Goal: Transaction & Acquisition: Book appointment/travel/reservation

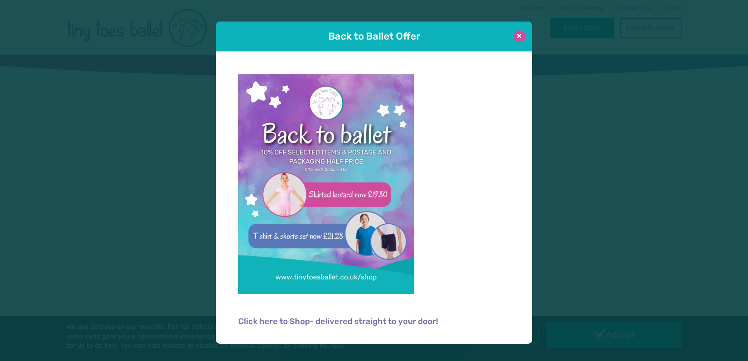
click at [521, 36] on button at bounding box center [519, 36] width 12 height 12
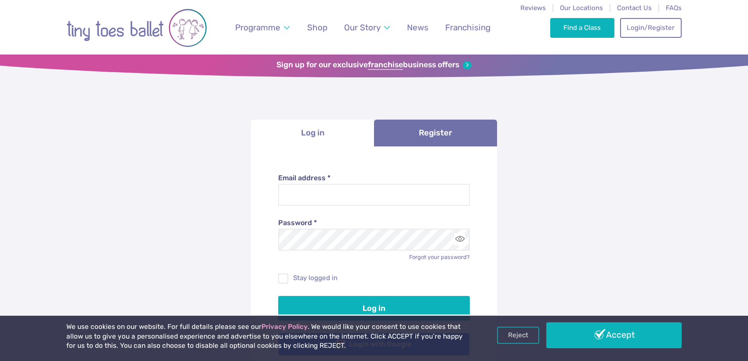
click at [399, 183] on label "Email address *" at bounding box center [374, 178] width 192 height 10
click at [399, 184] on input "Email address *" at bounding box center [374, 195] width 192 height 22
click at [399, 191] on input "Email address *" at bounding box center [374, 195] width 192 height 22
type input "**********"
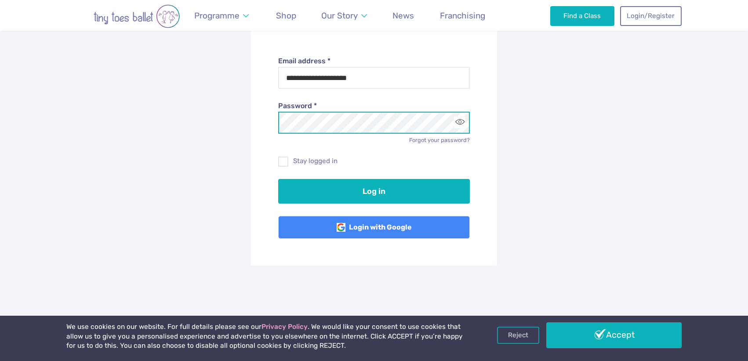
scroll to position [121, 0]
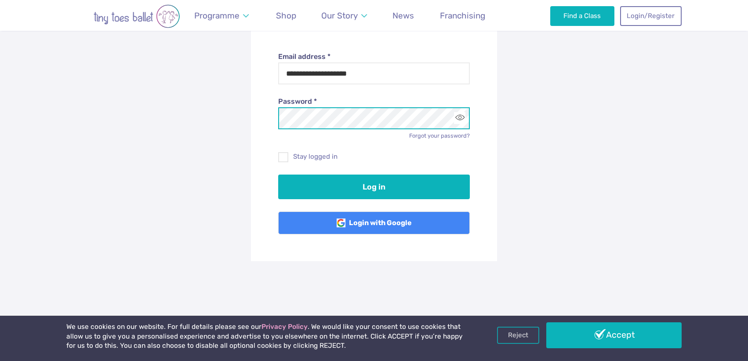
click at [278, 175] on button "Log in" at bounding box center [374, 187] width 192 height 25
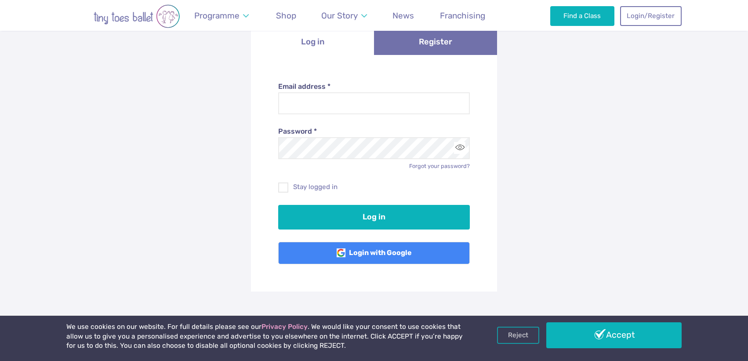
scroll to position [148, 0]
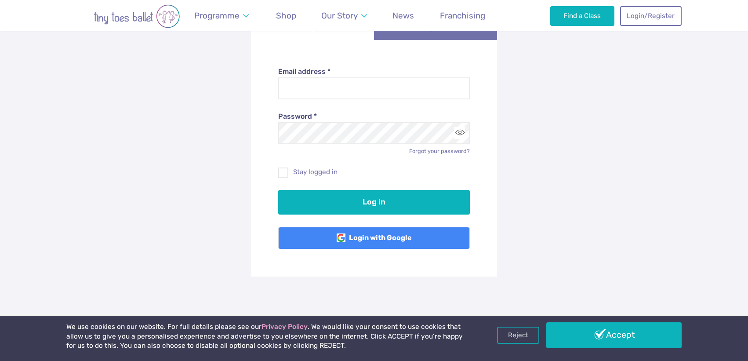
click at [432, 156] on div "Stay logged in" at bounding box center [374, 166] width 192 height 22
click at [433, 150] on link "Forgot your password?" at bounding box center [439, 151] width 61 height 7
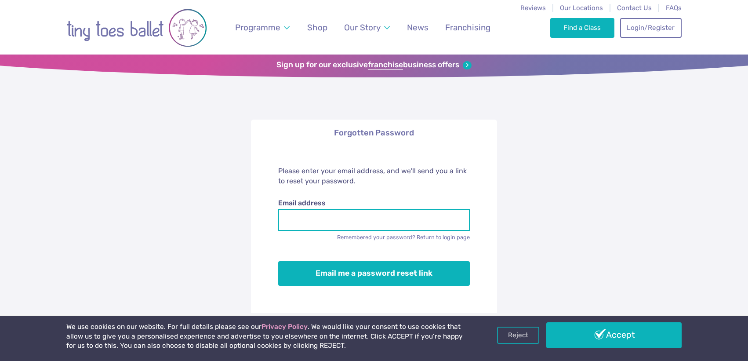
click at [389, 220] on input "Email address" at bounding box center [374, 220] width 192 height 22
type input "**********"
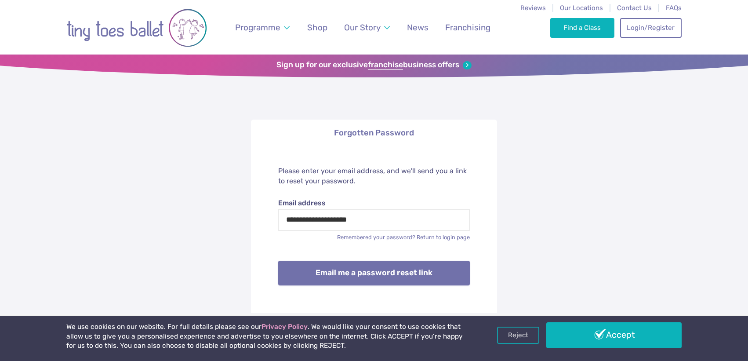
click at [389, 279] on button "Email me a password reset link" at bounding box center [374, 273] width 192 height 25
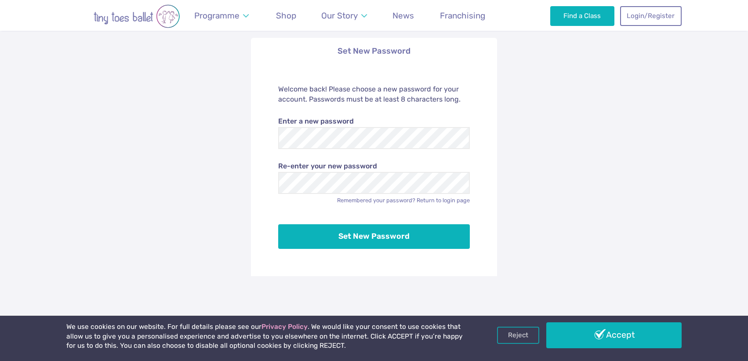
scroll to position [84, 0]
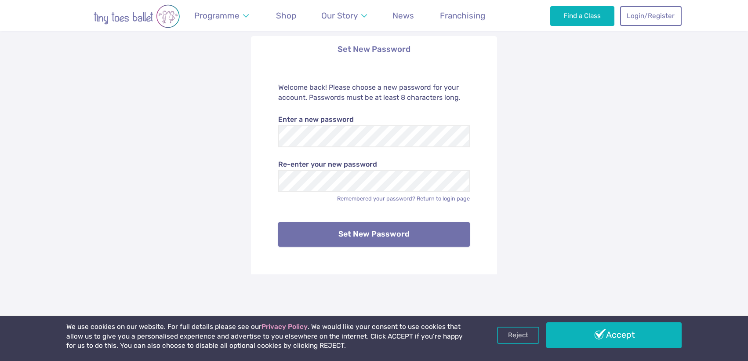
click at [399, 244] on button "Set New Password" at bounding box center [374, 234] width 192 height 25
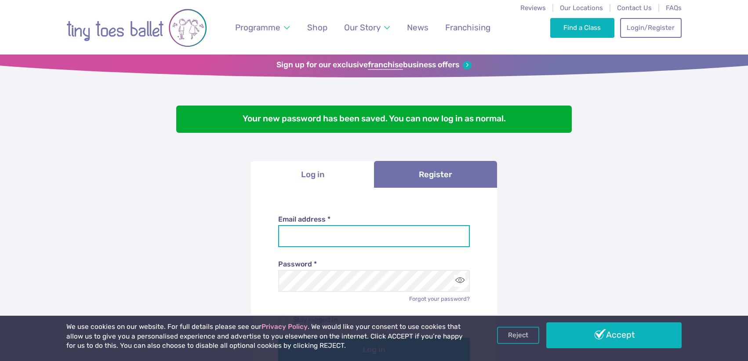
click at [416, 239] on input "Email address *" at bounding box center [374, 236] width 192 height 22
type input "**********"
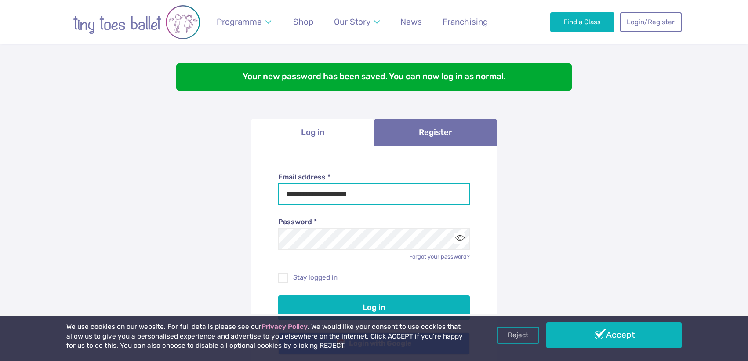
scroll to position [55, 0]
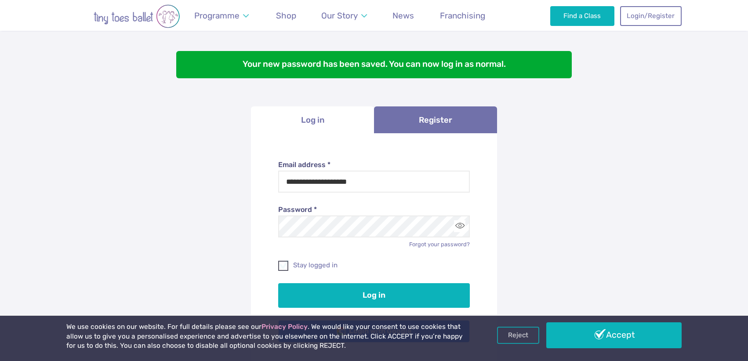
click at [320, 265] on label "Stay logged in" at bounding box center [374, 265] width 192 height 9
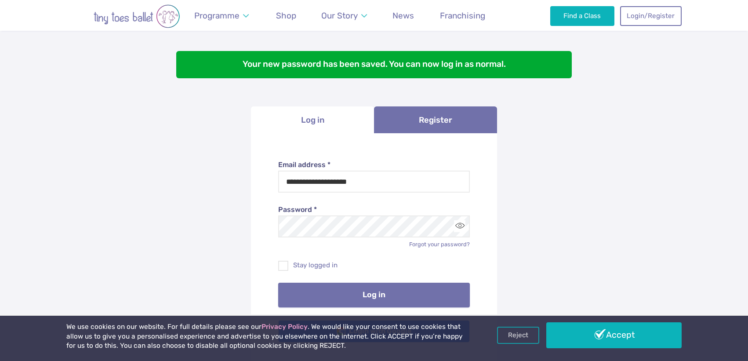
click at [338, 287] on button "Log in" at bounding box center [374, 295] width 192 height 25
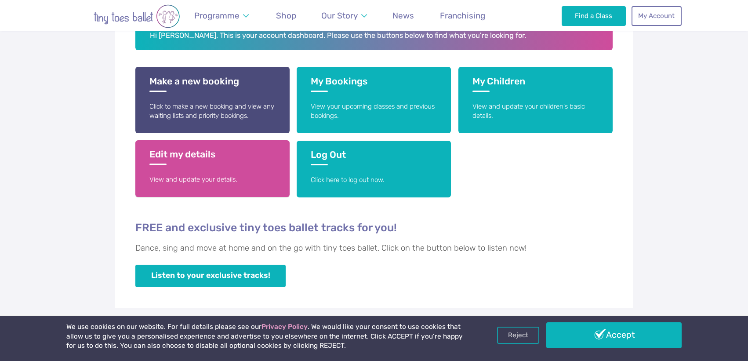
scroll to position [192, 0]
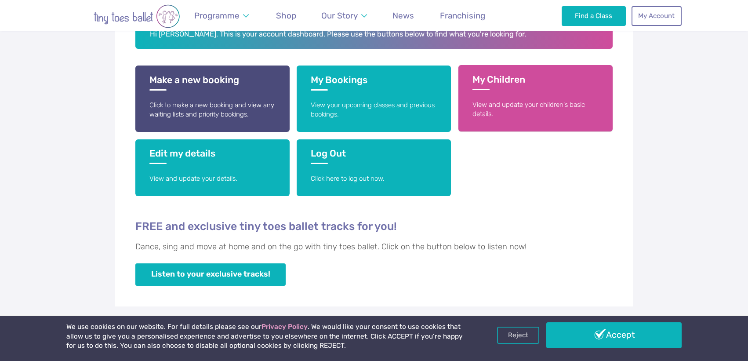
click at [515, 106] on p "View and update your children's basic details." at bounding box center [536, 109] width 126 height 19
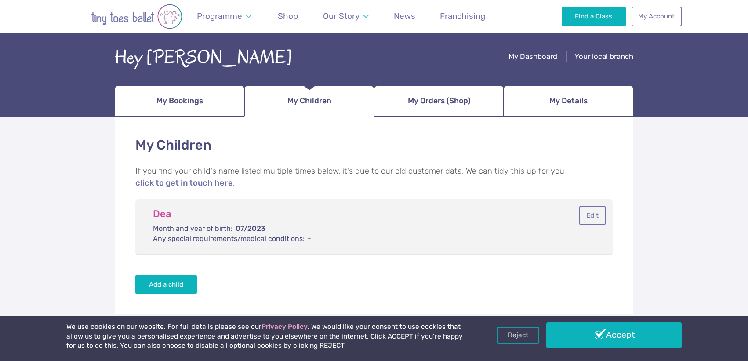
scroll to position [48, 0]
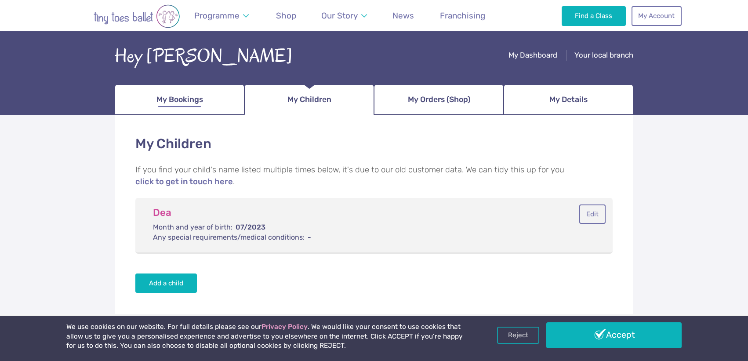
click at [189, 93] on span "My Bookings" at bounding box center [179, 99] width 47 height 15
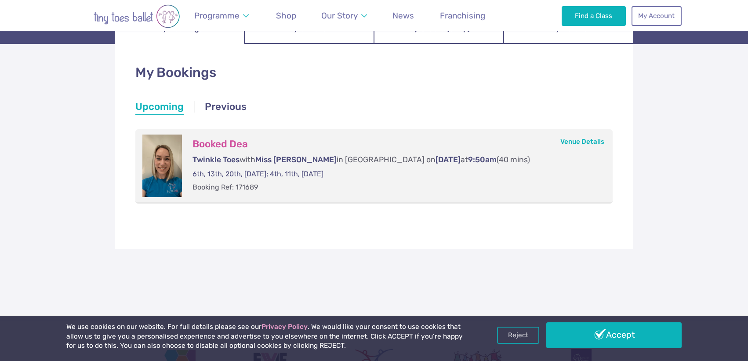
scroll to position [120, 0]
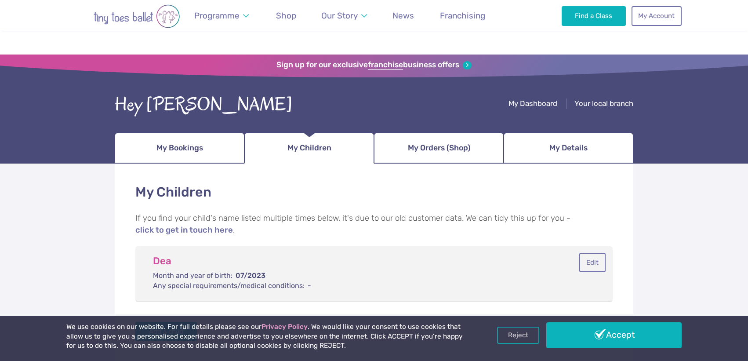
scroll to position [48, 0]
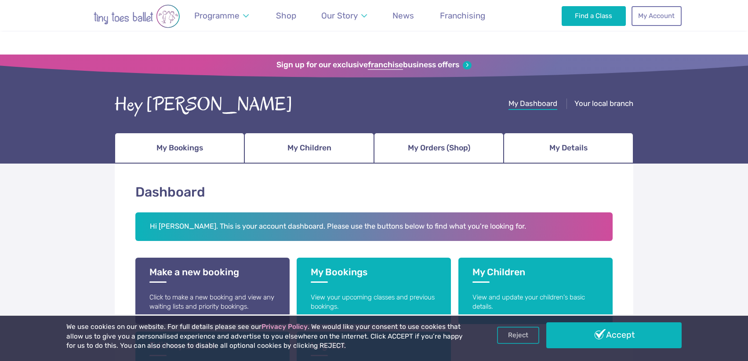
scroll to position [191, 0]
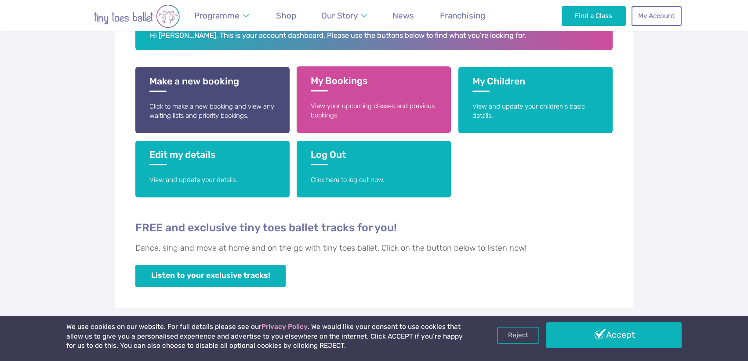
click at [328, 106] on p "View your upcoming classes and previous bookings." at bounding box center [374, 111] width 126 height 19
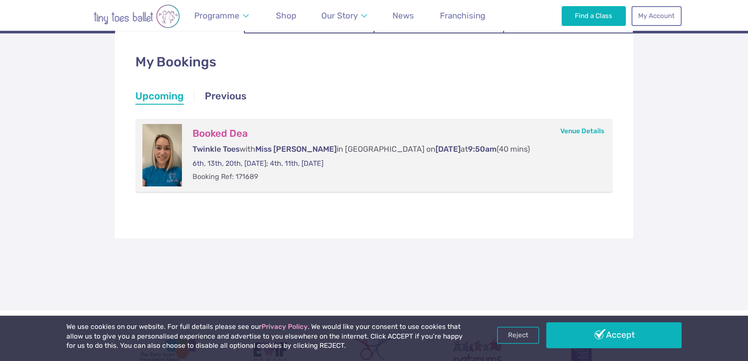
scroll to position [131, 0]
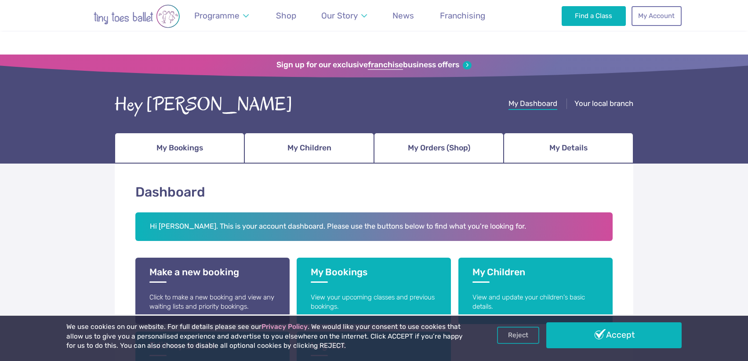
scroll to position [189, 0]
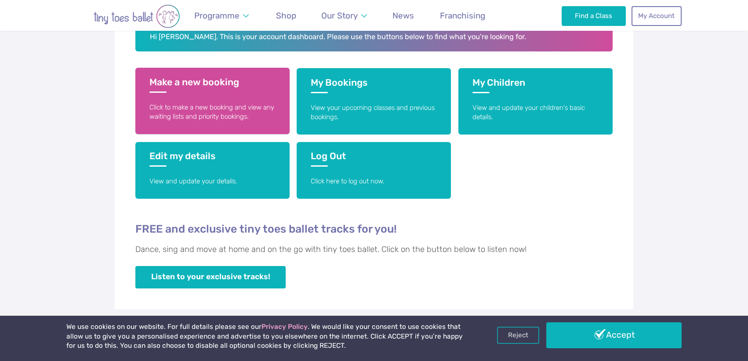
click at [172, 88] on h3 "Make a new booking" at bounding box center [212, 84] width 126 height 16
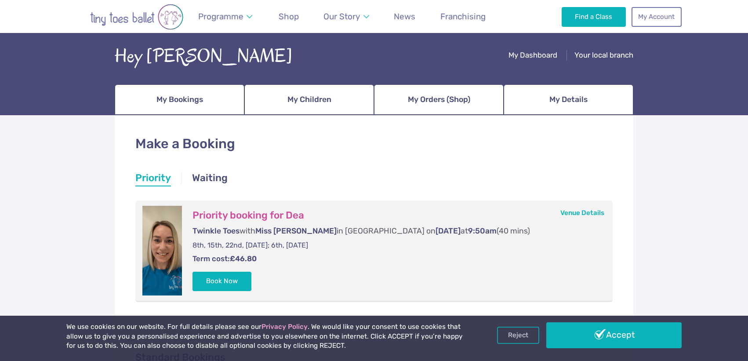
scroll to position [60, 0]
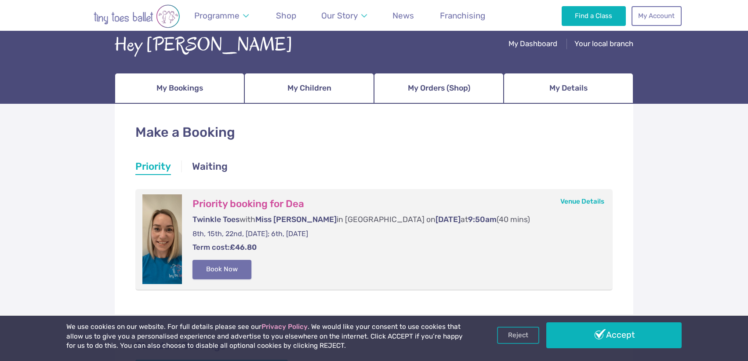
click at [221, 271] on button "Book Now" at bounding box center [222, 269] width 59 height 19
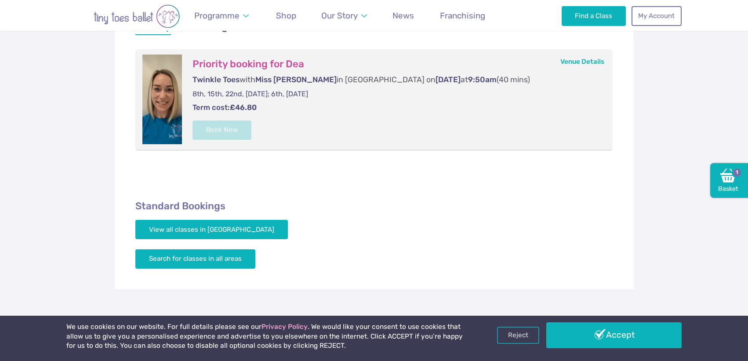
scroll to position [200, 0]
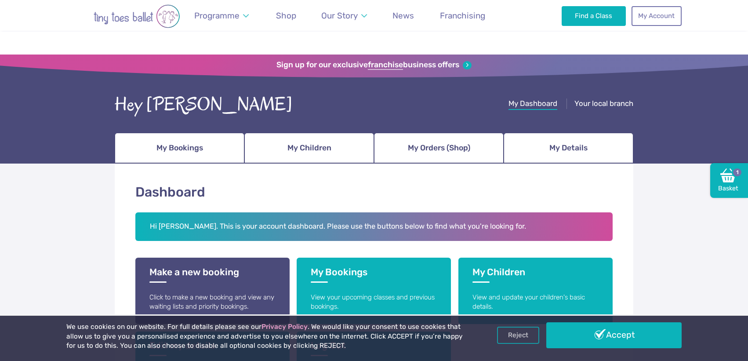
scroll to position [188, 0]
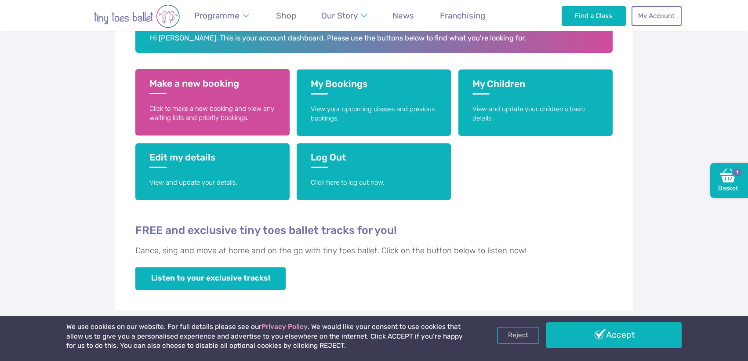
click at [178, 89] on h3 "Make a new booking" at bounding box center [212, 86] width 126 height 16
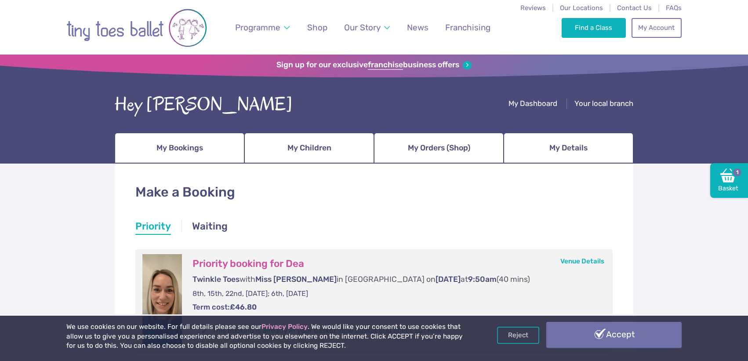
click at [624, 332] on link "Accept" at bounding box center [613, 334] width 135 height 25
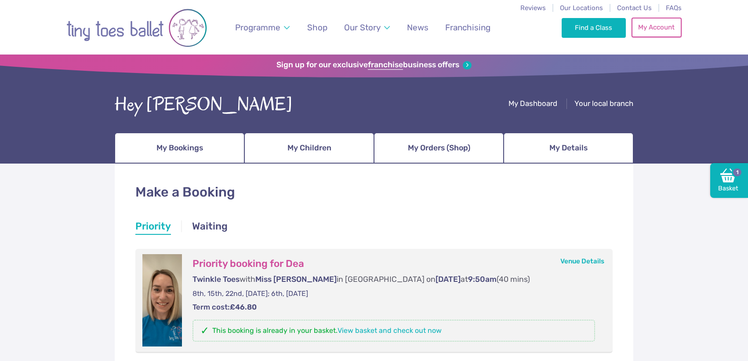
click at [655, 32] on link "My Account" at bounding box center [657, 27] width 50 height 19
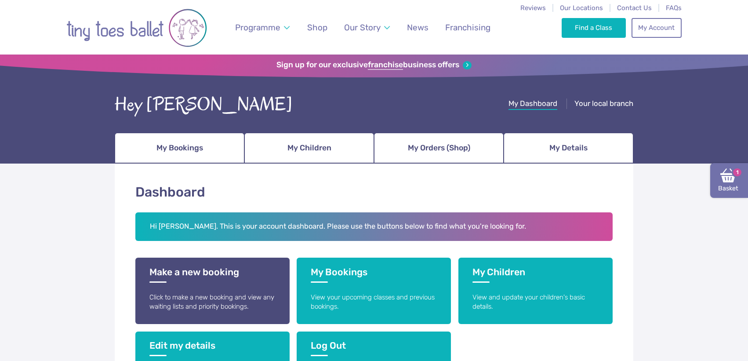
click at [744, 188] on link "Basket 1" at bounding box center [729, 180] width 38 height 35
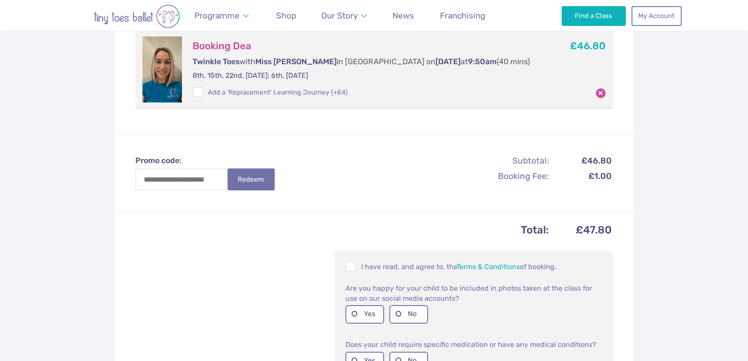
scroll to position [203, 0]
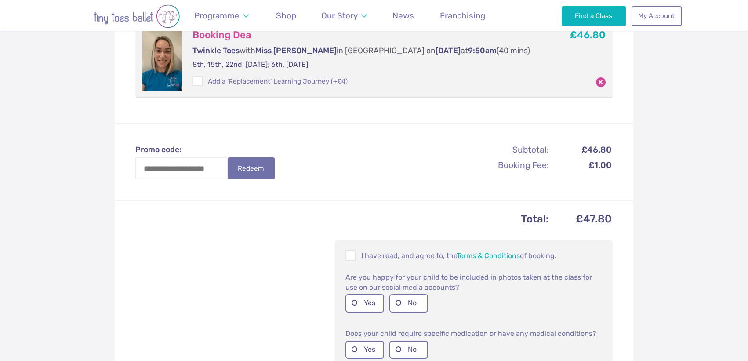
click at [595, 218] on td "£47.80" at bounding box center [581, 219] width 62 height 18
click at [299, 135] on div "Promo code: Redeem Subtotal: £46.80 Booking Fee: £1.00 Total: £47.80 I have rea…" at bounding box center [374, 280] width 519 height 314
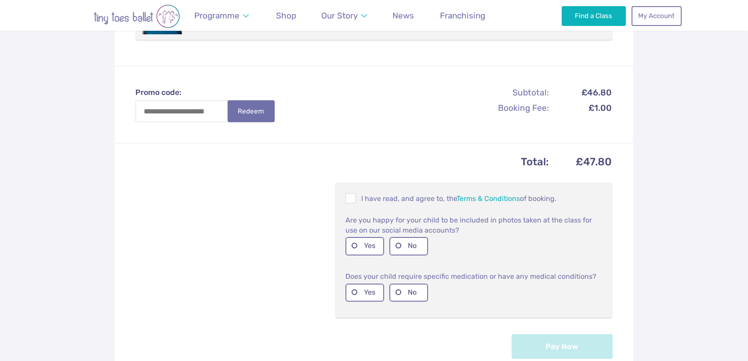
scroll to position [263, 0]
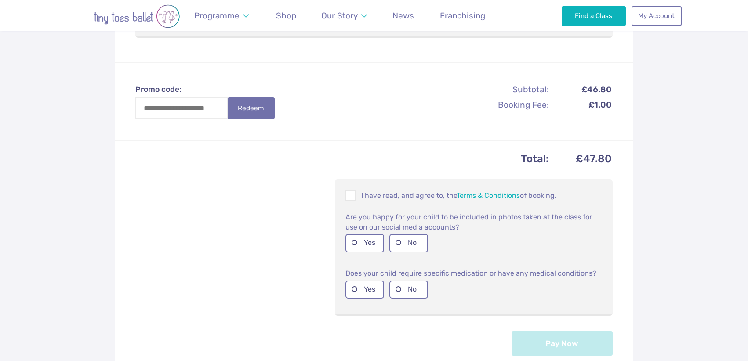
click at [359, 188] on div "I have read, and agree to, the Terms & Conditions of booking." at bounding box center [474, 195] width 264 height 18
click at [353, 196] on span at bounding box center [351, 197] width 10 height 8
click at [356, 243] on label "Yes" at bounding box center [365, 243] width 39 height 18
click at [398, 286] on label "No" at bounding box center [408, 289] width 39 height 18
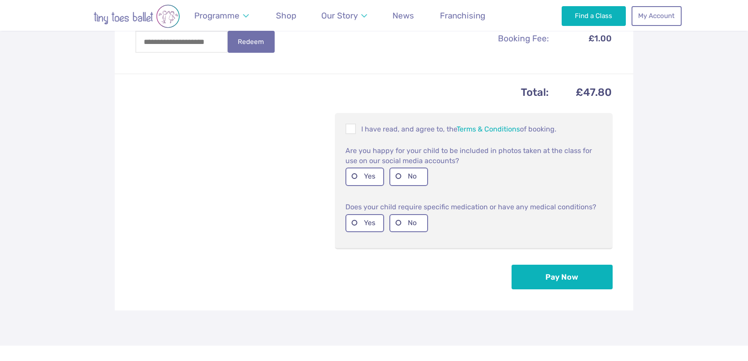
scroll to position [336, 0]
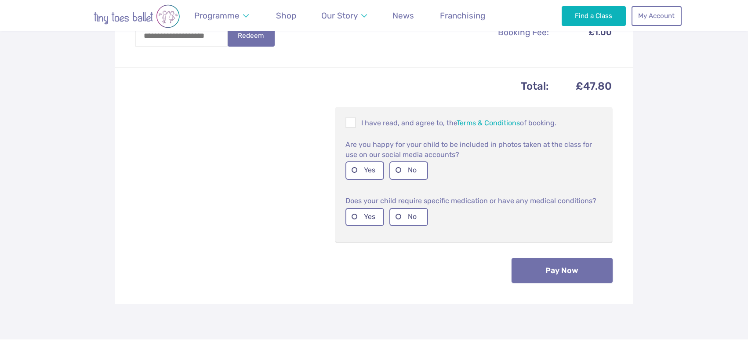
click at [526, 270] on button "Pay Now" at bounding box center [562, 270] width 101 height 25
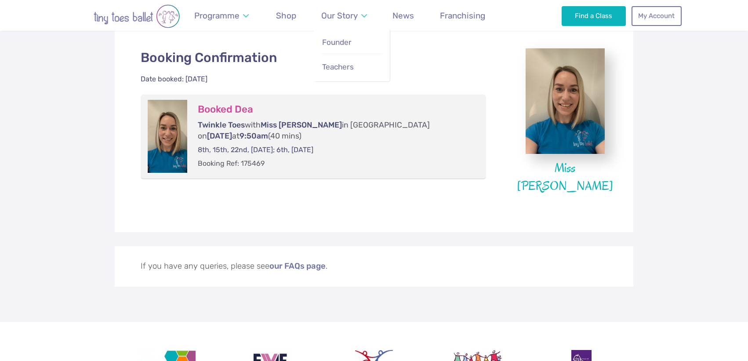
scroll to position [186, 0]
